Goal: Information Seeking & Learning: Understand process/instructions

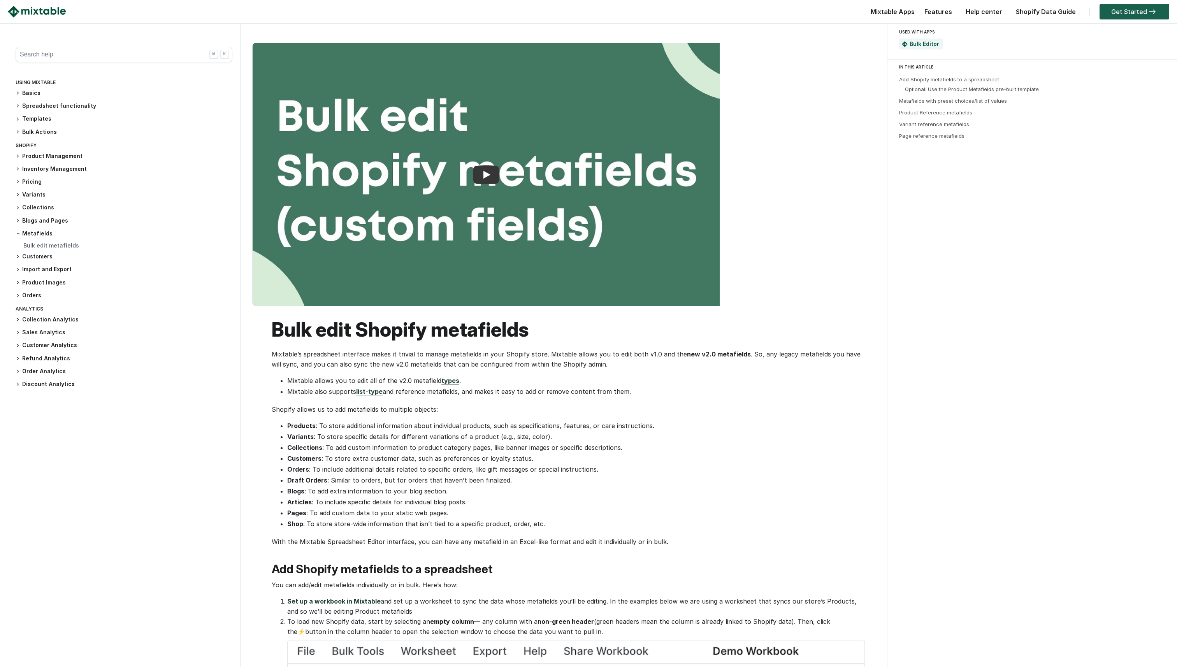
click at [1137, 14] on link "Get Started" at bounding box center [1134, 12] width 70 height 16
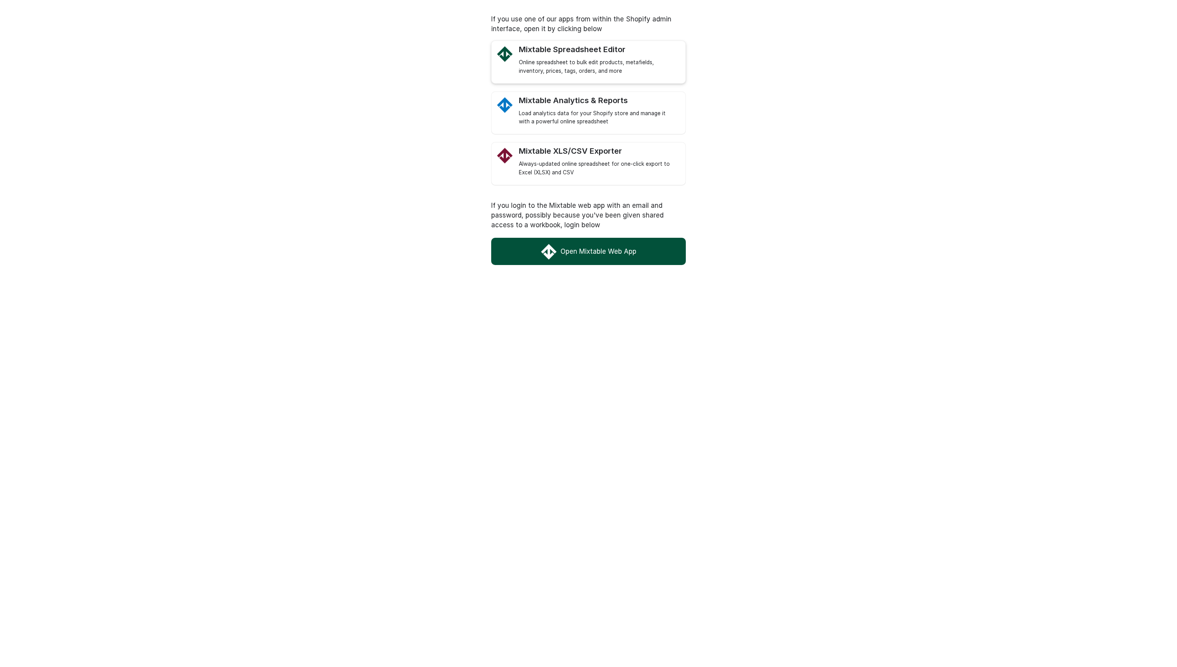
click at [591, 49] on div "Mixtable Spreadsheet Editor" at bounding box center [598, 50] width 159 height 10
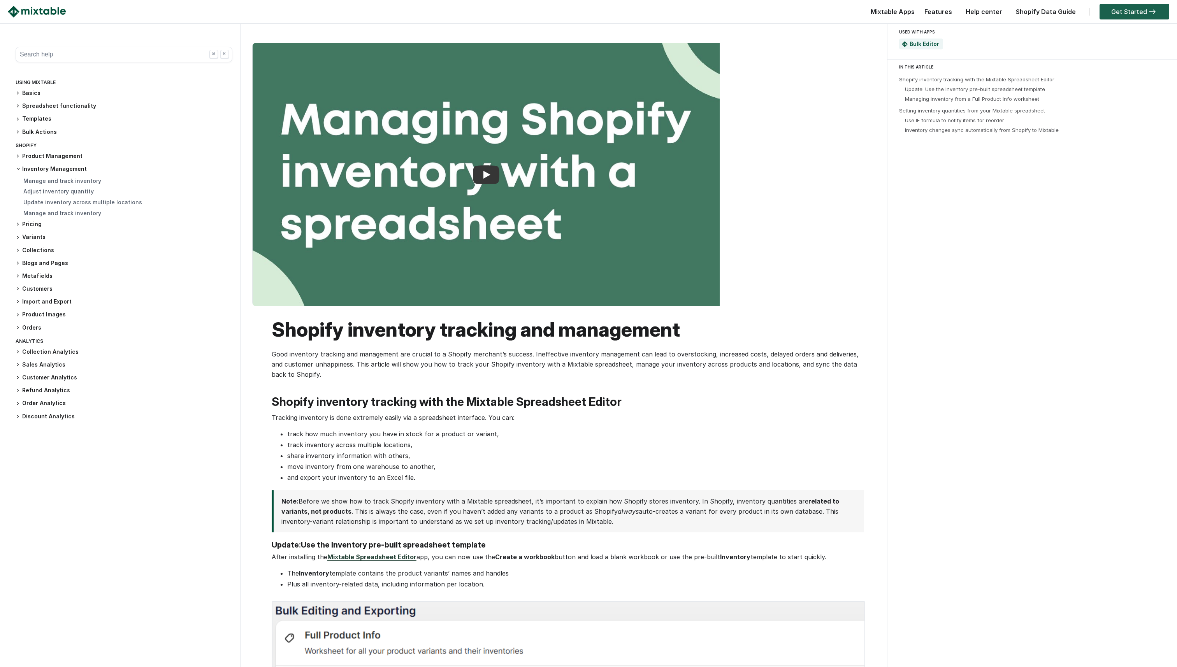
click at [1142, 16] on link "Get Started" at bounding box center [1134, 12] width 70 height 16
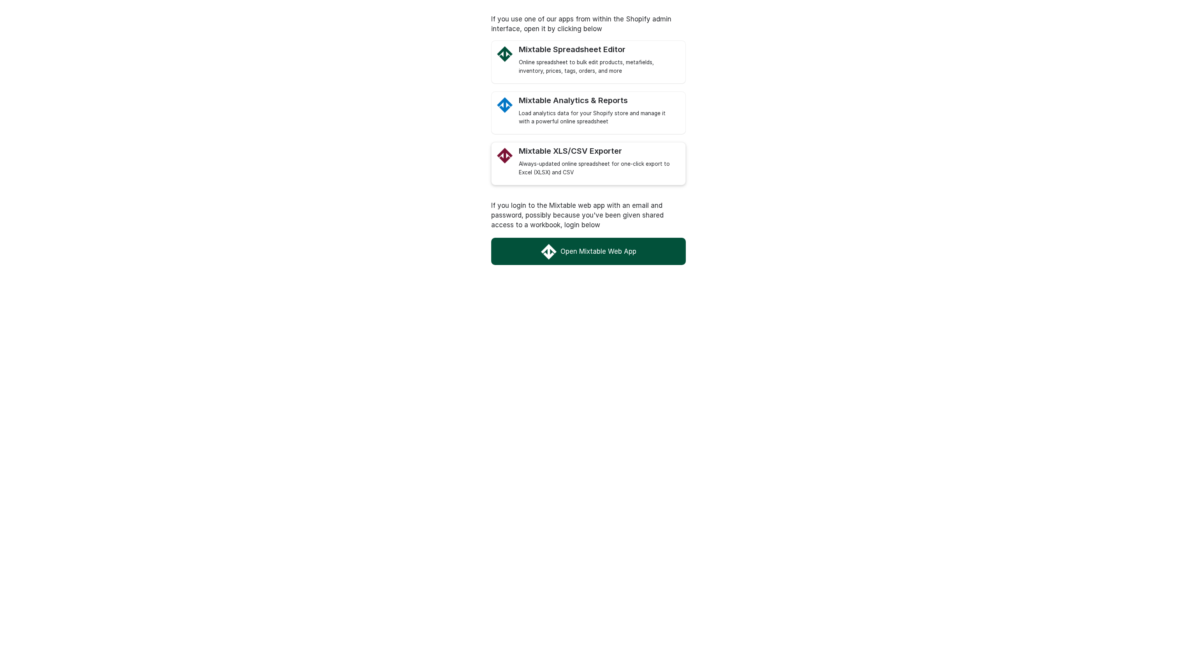
click at [565, 155] on div "Mixtable XLS/CSV Exporter" at bounding box center [598, 151] width 159 height 10
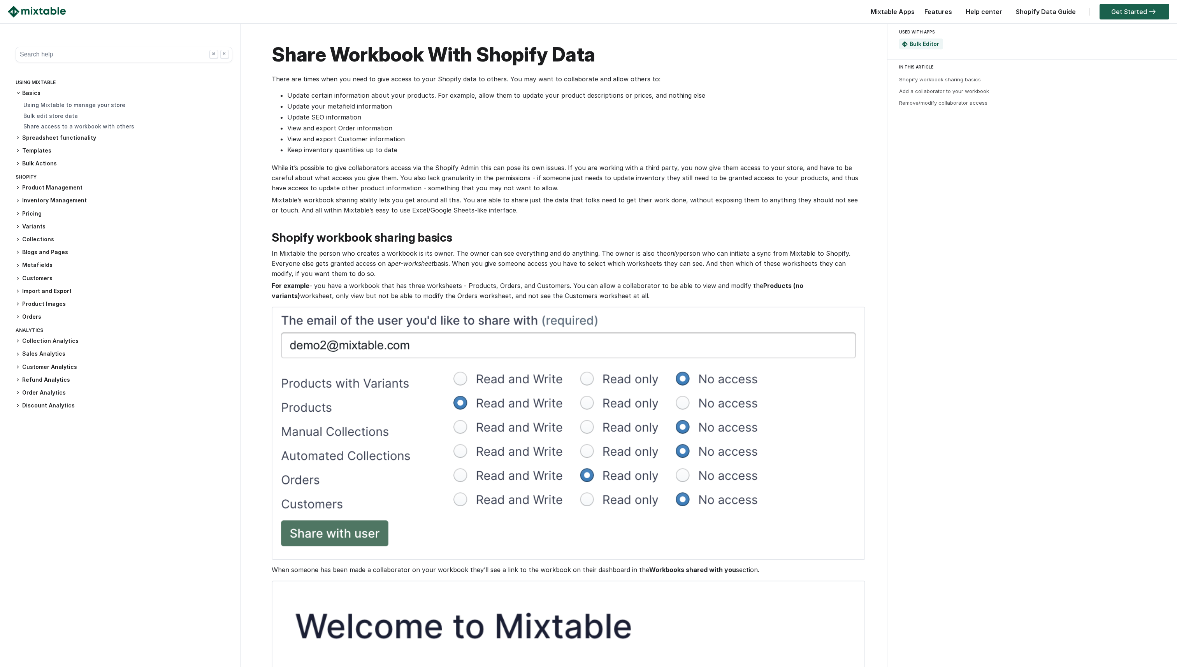
click at [1147, 14] on img at bounding box center [1152, 11] width 11 height 5
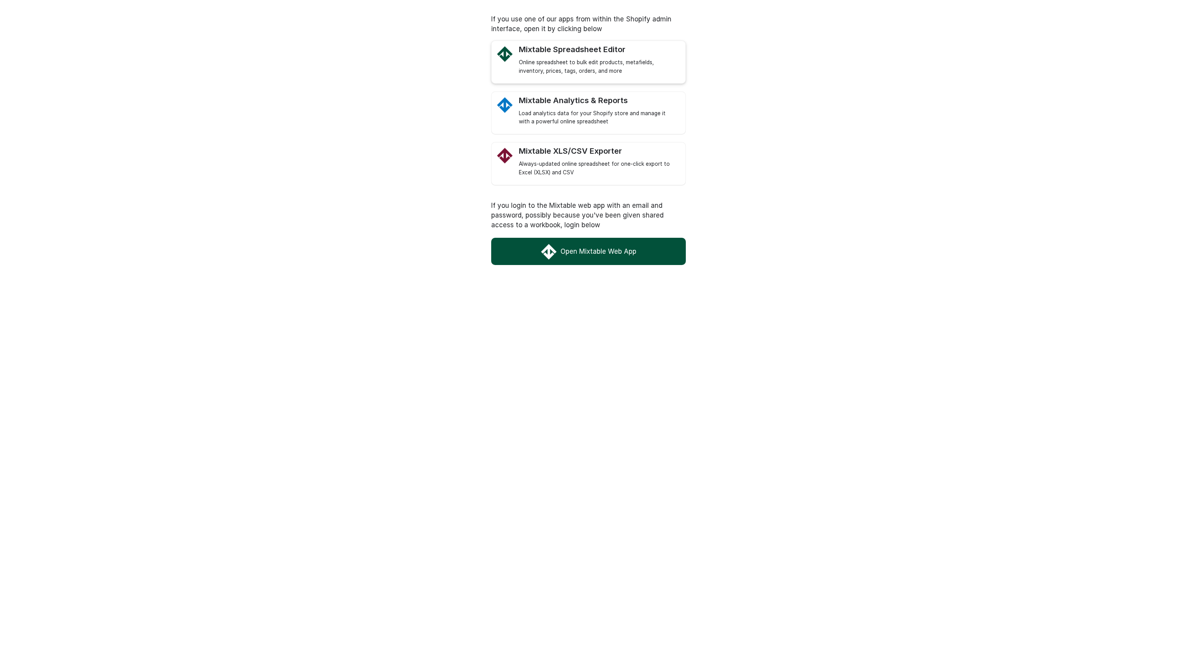
click at [579, 60] on div "Online spreadsheet to bulk edit products, metafields, inventory, prices, tags, …" at bounding box center [598, 66] width 159 height 17
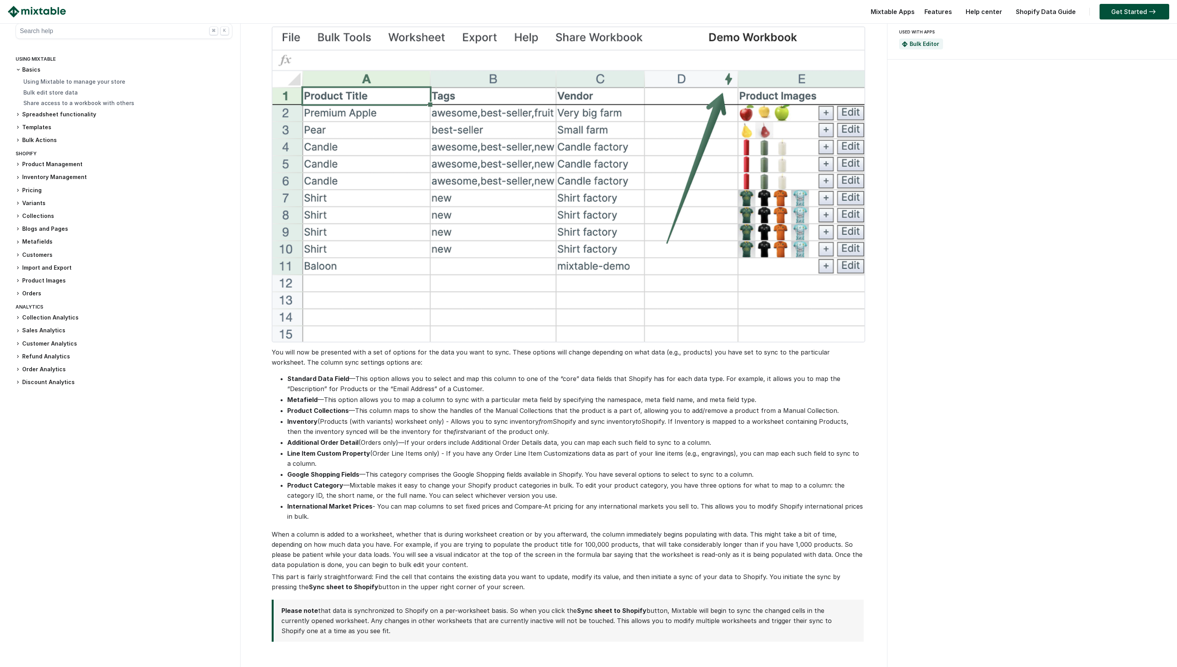
scroll to position [1091, 0]
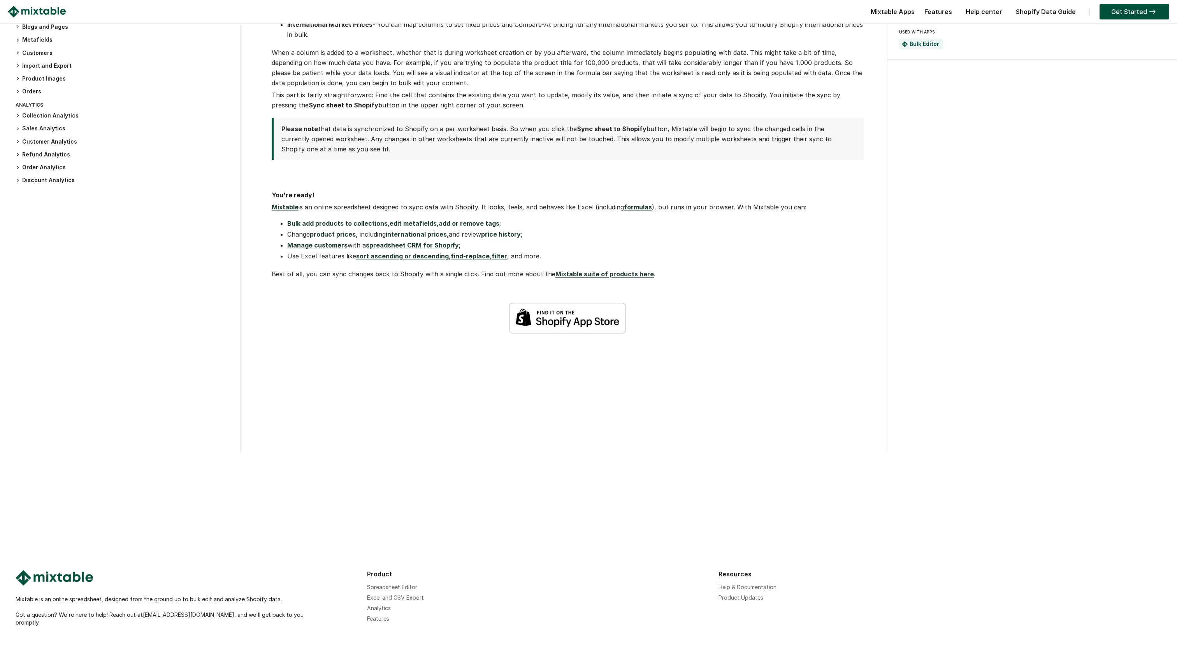
click at [540, 319] on img at bounding box center [567, 318] width 117 height 32
